Goal: Find specific page/section: Find specific page/section

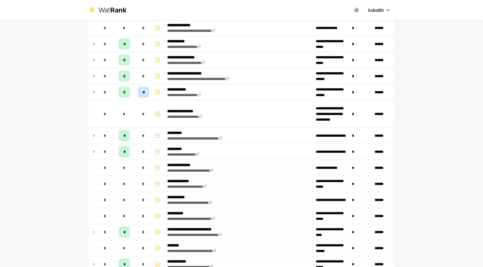
scroll to position [827, 0]
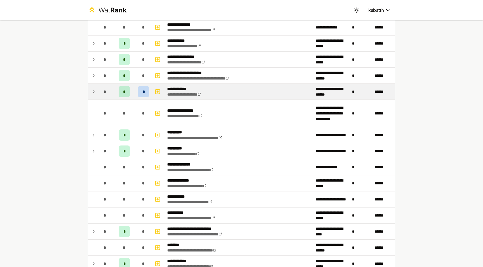
click at [141, 93] on div "*" at bounding box center [143, 91] width 11 height 11
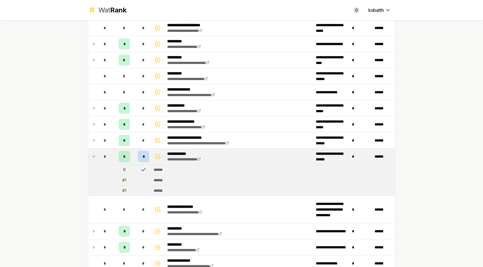
scroll to position [785, 0]
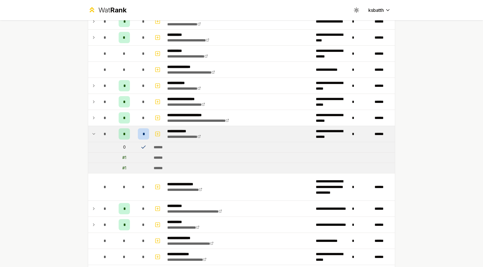
click at [97, 134] on td at bounding box center [92, 134] width 9 height 16
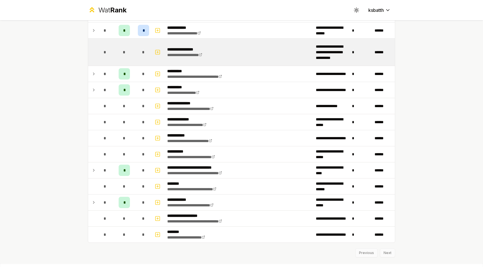
scroll to position [899, 0]
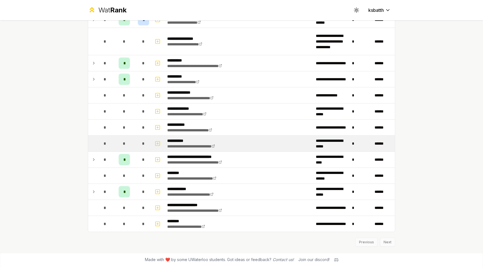
click at [137, 145] on td "*" at bounding box center [143, 144] width 16 height 16
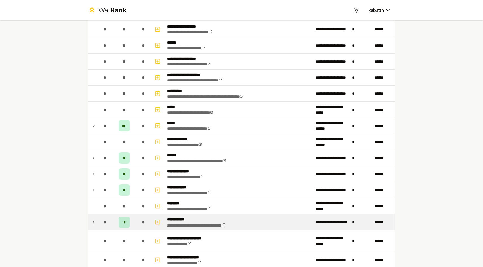
scroll to position [507, 0]
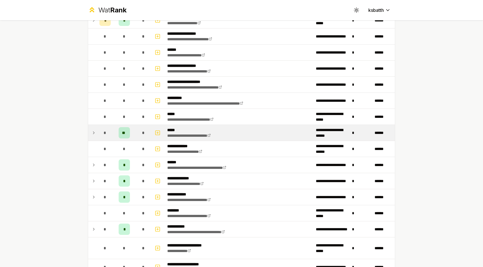
click at [94, 131] on icon at bounding box center [93, 133] width 5 height 7
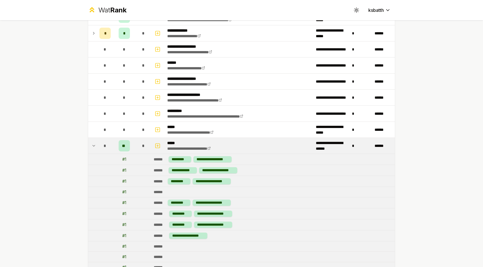
scroll to position [470, 0]
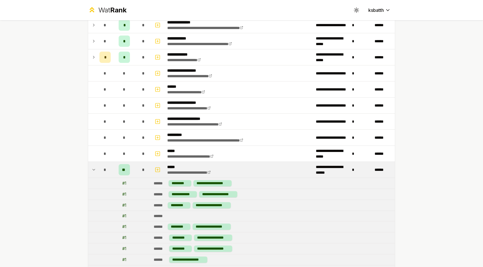
click at [93, 167] on icon at bounding box center [93, 169] width 5 height 7
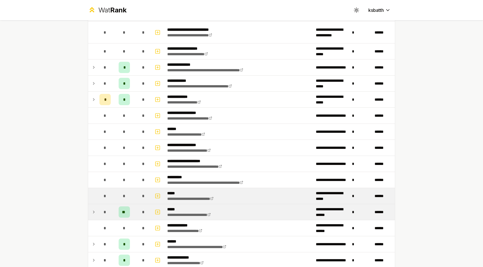
scroll to position [410, 0]
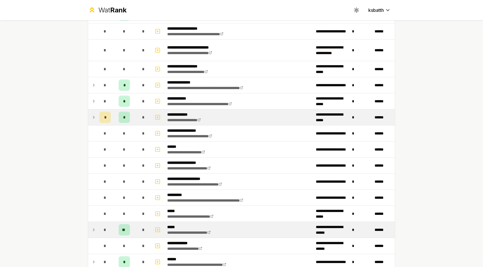
click at [94, 117] on icon at bounding box center [93, 117] width 5 height 7
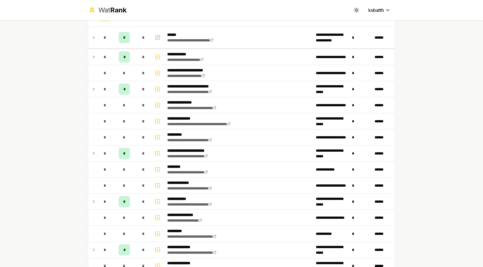
scroll to position [0, 0]
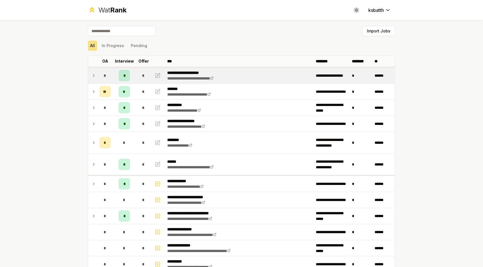
click at [93, 71] on td at bounding box center [92, 76] width 9 height 16
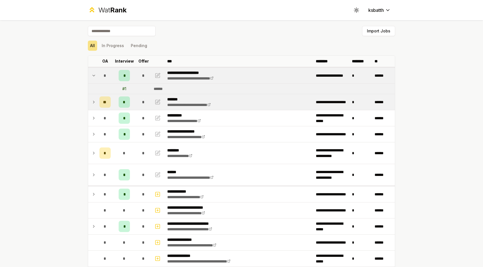
click at [91, 101] on td at bounding box center [92, 102] width 9 height 16
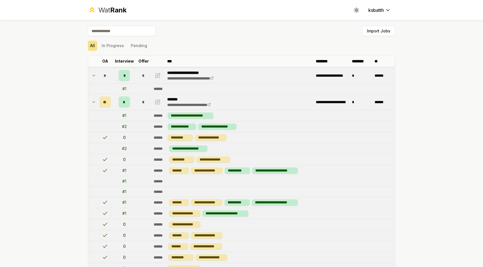
click at [93, 105] on icon at bounding box center [93, 102] width 5 height 7
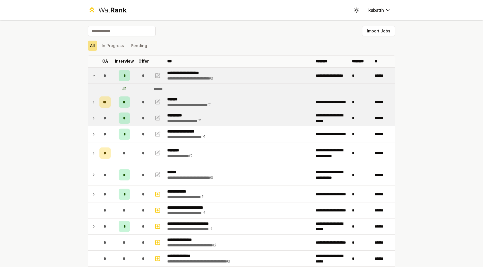
click at [95, 119] on icon at bounding box center [93, 118] width 5 height 7
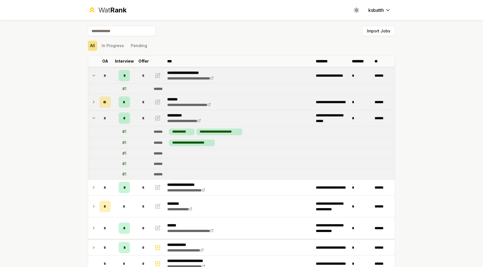
click at [95, 119] on icon at bounding box center [93, 118] width 5 height 7
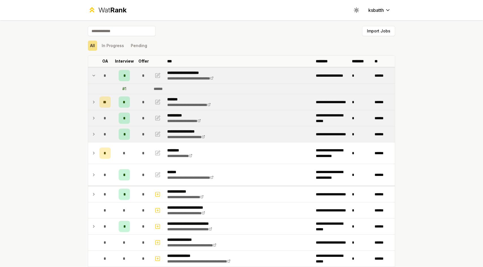
click at [95, 133] on icon at bounding box center [93, 134] width 5 height 7
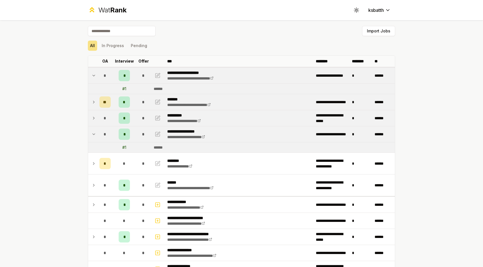
click at [95, 133] on icon at bounding box center [93, 134] width 5 height 7
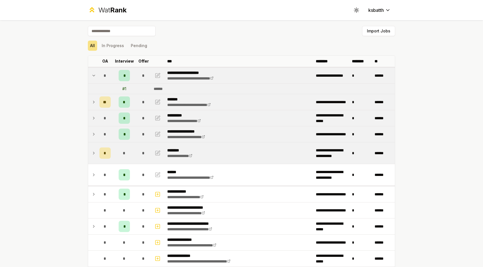
click at [95, 151] on icon at bounding box center [93, 153] width 5 height 7
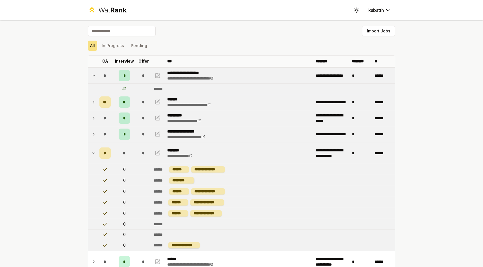
click at [95, 151] on icon at bounding box center [93, 153] width 5 height 7
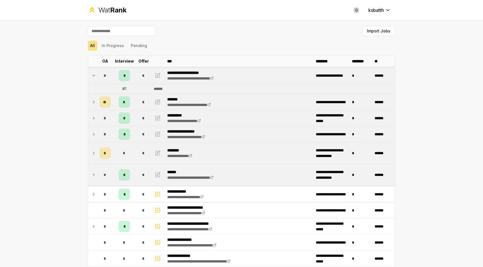
click at [96, 176] on td at bounding box center [92, 174] width 9 height 21
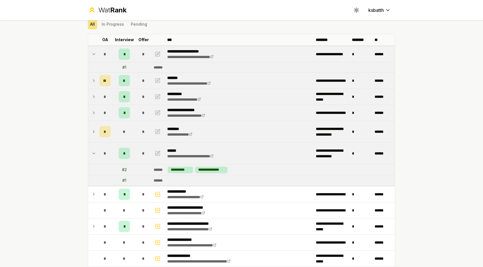
scroll to position [25, 0]
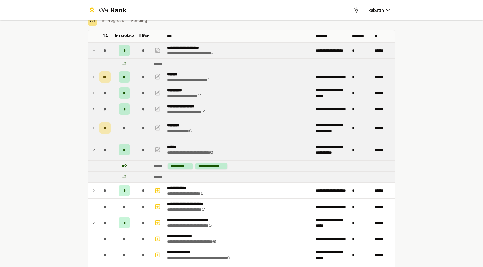
click at [96, 155] on td at bounding box center [92, 149] width 9 height 21
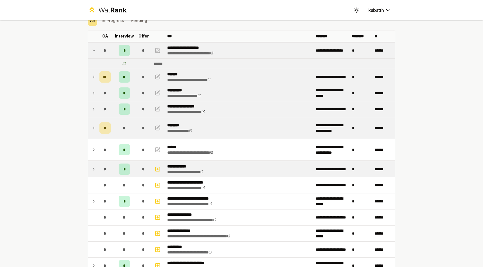
click at [96, 168] on td at bounding box center [92, 169] width 9 height 16
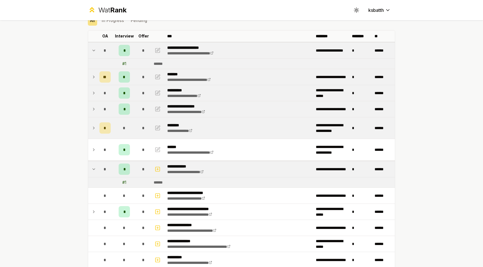
click at [96, 168] on td at bounding box center [92, 169] width 9 height 16
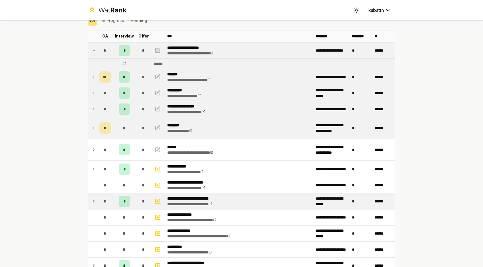
click at [97, 208] on td at bounding box center [92, 202] width 9 height 16
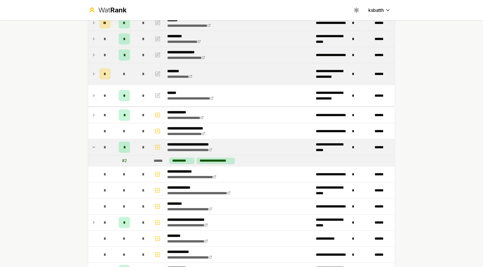
scroll to position [123, 0]
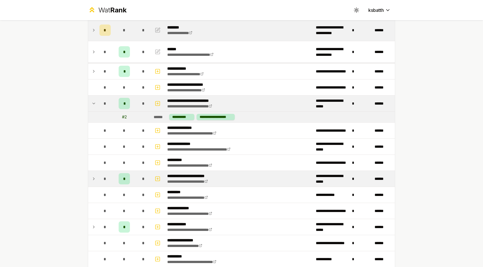
click at [97, 177] on td "*" at bounding box center [105, 179] width 16 height 16
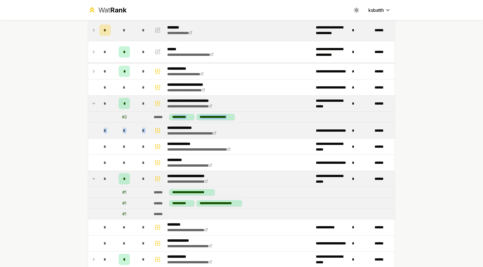
drag, startPoint x: 175, startPoint y: 119, endPoint x: 226, endPoint y: 124, distance: 51.6
click at [226, 124] on td "**********" at bounding box center [239, 131] width 148 height 16
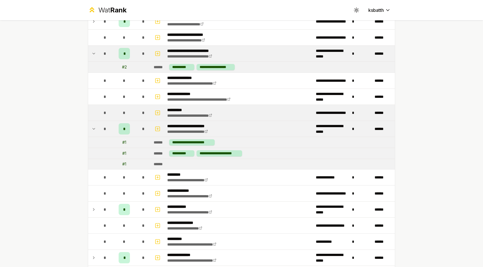
scroll to position [183, 0]
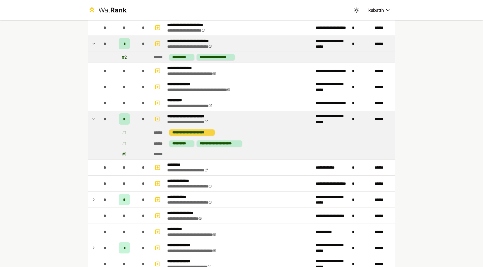
drag, startPoint x: 170, startPoint y: 135, endPoint x: 203, endPoint y: 135, distance: 33.6
click at [204, 135] on div "**********" at bounding box center [192, 133] width 46 height 6
drag, startPoint x: 173, startPoint y: 134, endPoint x: 222, endPoint y: 134, distance: 48.8
click at [222, 134] on td "**********" at bounding box center [272, 132] width 243 height 11
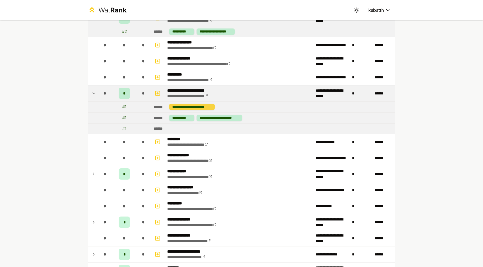
scroll to position [212, 0]
